Goal: Navigation & Orientation: Find specific page/section

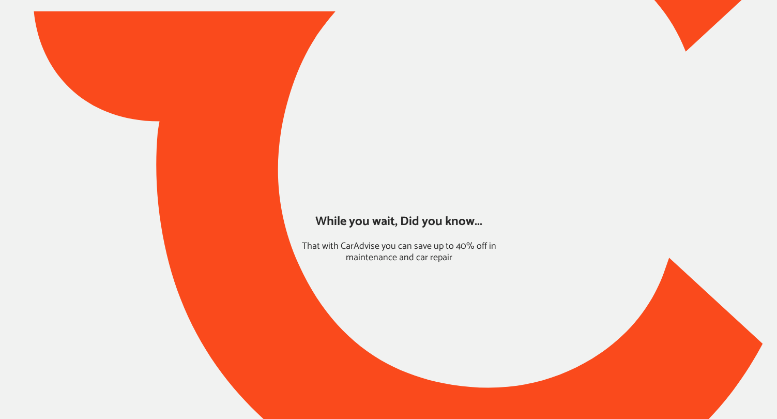
type input "*****"
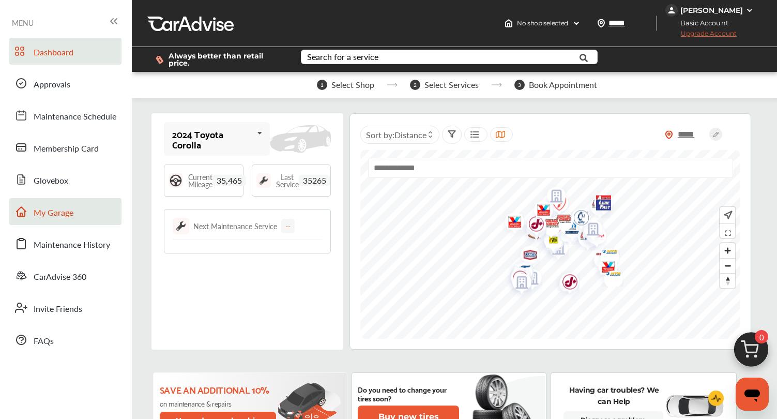
click at [48, 212] on span "My Garage" at bounding box center [54, 212] width 40 height 13
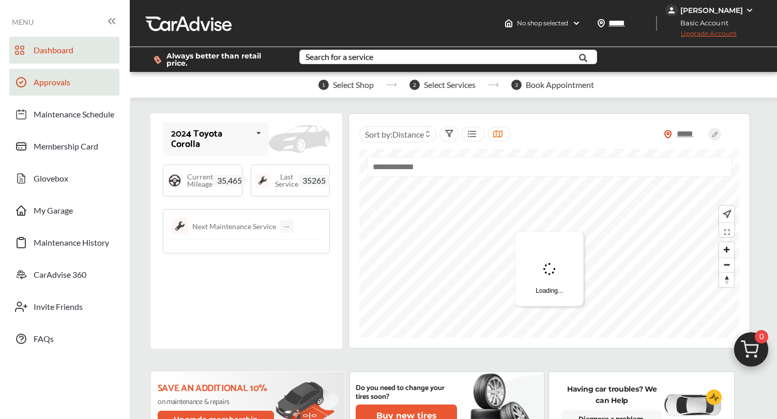
click at [58, 79] on span "Approvals" at bounding box center [52, 83] width 37 height 13
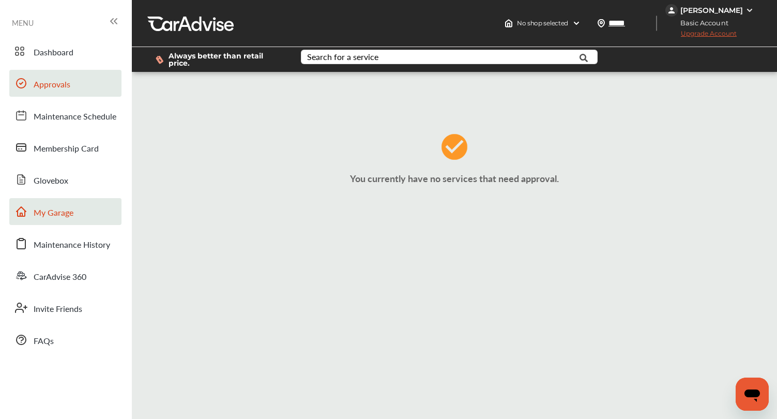
click at [38, 209] on span "My Garage" at bounding box center [54, 212] width 40 height 13
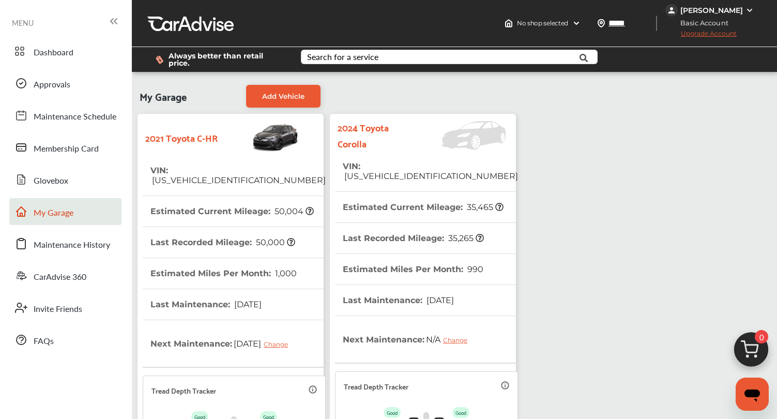
click at [250, 175] on span "[US_VEHICLE_IDENTIFICATION_NUMBER]" at bounding box center [237, 180] width 175 height 10
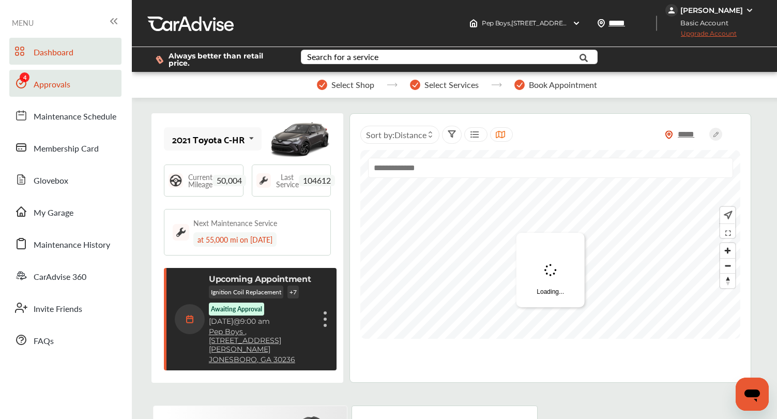
click at [61, 79] on span "Approvals" at bounding box center [52, 84] width 37 height 13
